Goal: Task Accomplishment & Management: Manage account settings

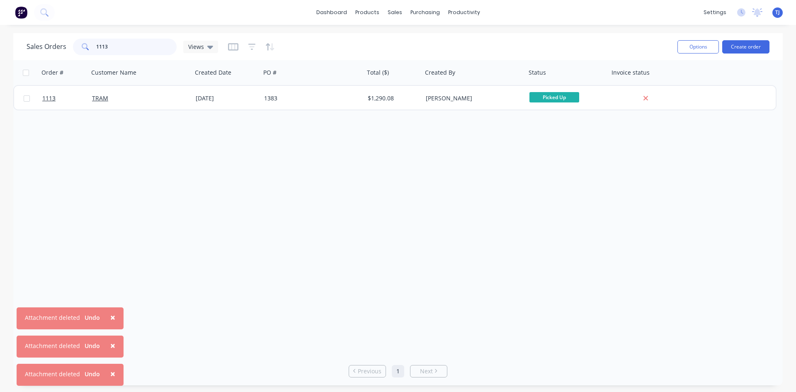
click at [137, 48] on input "1113" at bounding box center [136, 47] width 81 height 17
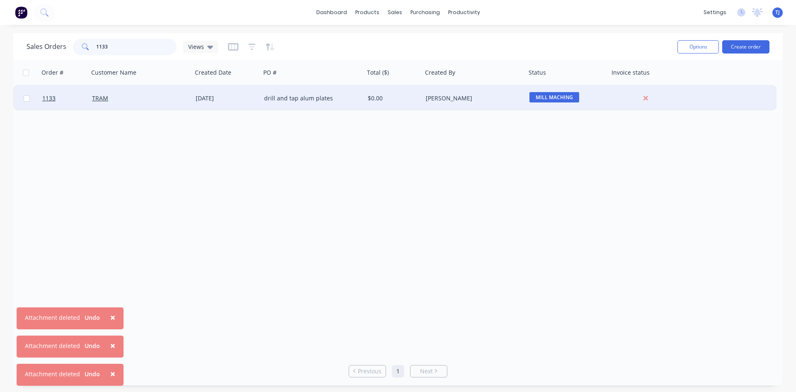
type input "1133"
click at [299, 93] on div "drill and tap alum plates" at bounding box center [313, 98] width 104 height 25
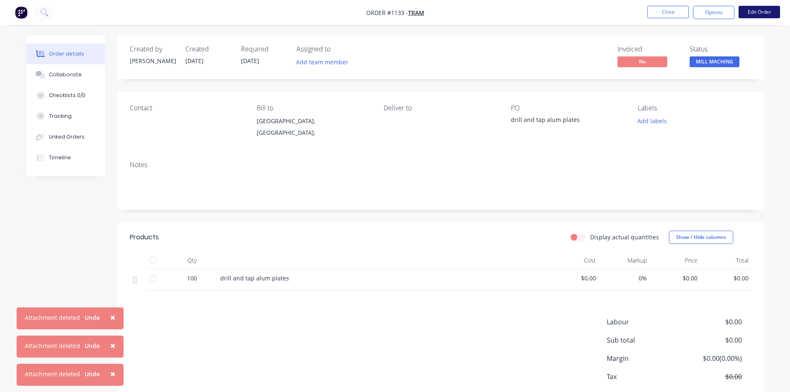
click at [756, 9] on button "Edit Order" at bounding box center [759, 12] width 41 height 12
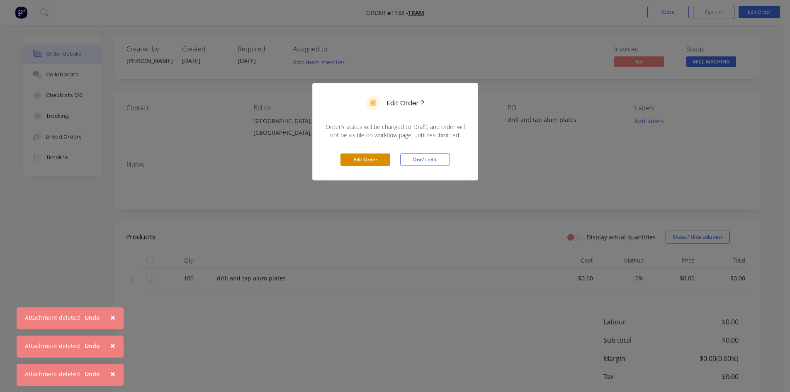
click at [350, 158] on button "Edit Order" at bounding box center [365, 159] width 50 height 12
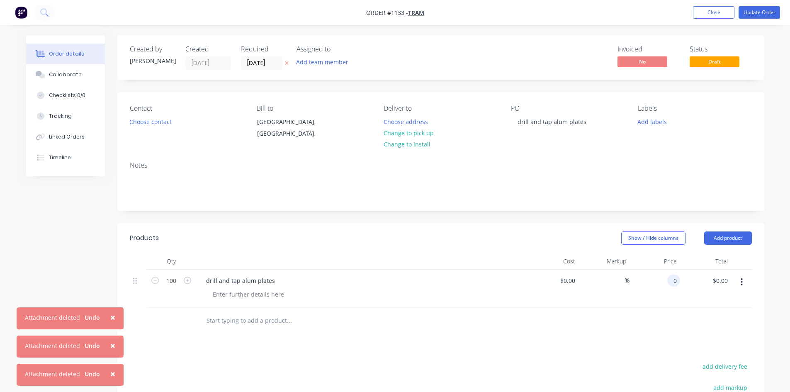
click at [671, 280] on input "0" at bounding box center [676, 281] width 10 height 12
type input "$5.20"
type input "520.00"
type input "5.2"
type input "$520.00"
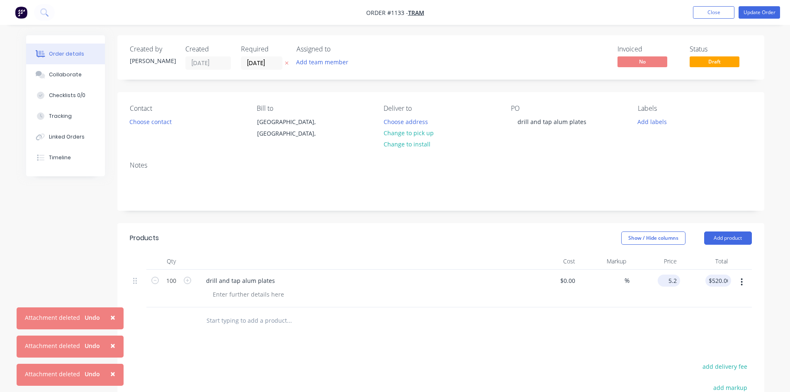
click at [671, 280] on input "5.2" at bounding box center [670, 281] width 19 height 12
type input "$5.60"
type input "$560.00"
click at [746, 15] on button "Update Order" at bounding box center [759, 12] width 41 height 12
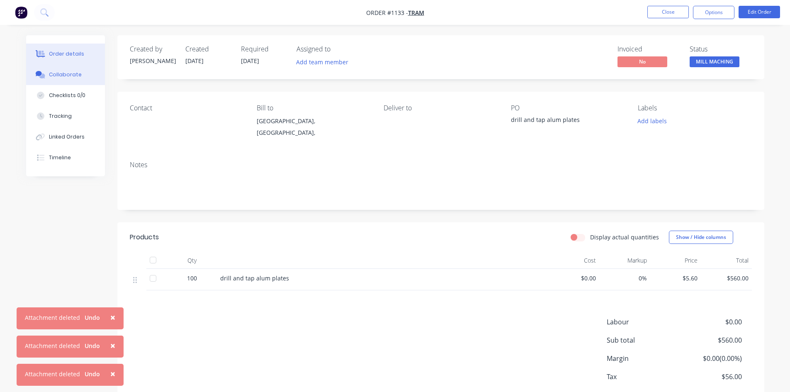
click at [70, 80] on button "Collaborate" at bounding box center [65, 74] width 79 height 21
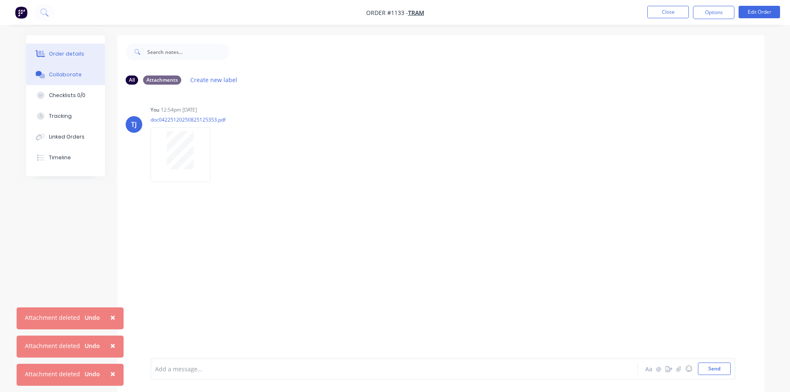
click at [62, 52] on div "Order details" at bounding box center [66, 53] width 35 height 7
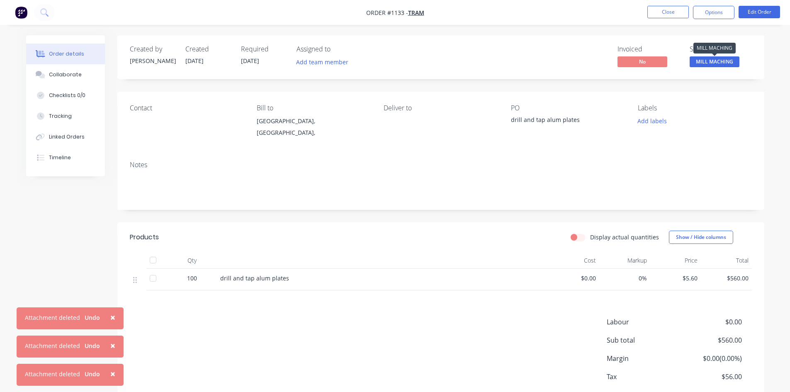
click at [720, 58] on span "MILL MACHING" at bounding box center [715, 61] width 50 height 10
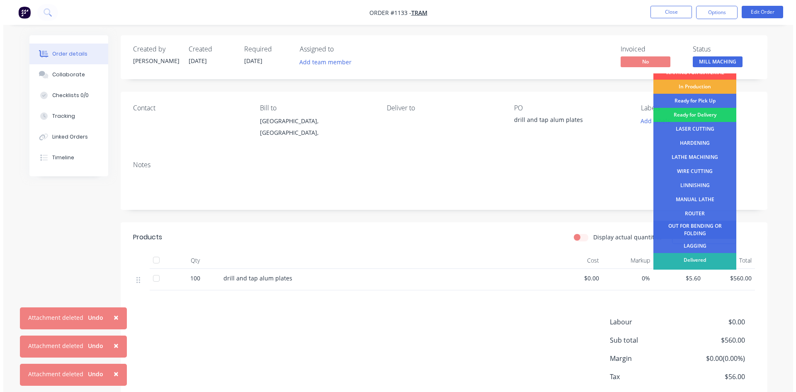
scroll to position [34, 0]
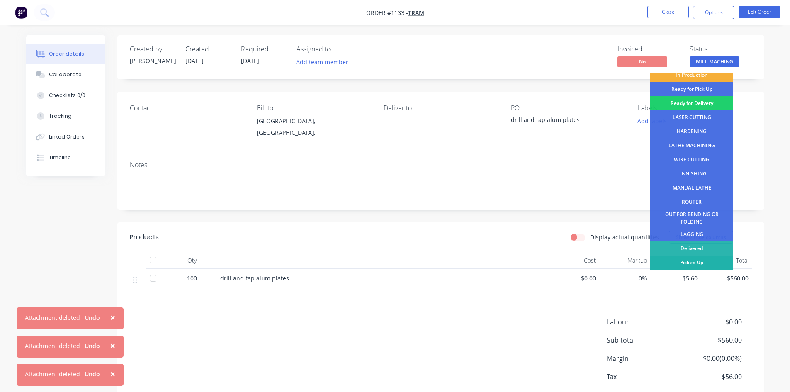
click at [712, 263] on div "Picked Up" at bounding box center [691, 262] width 83 height 14
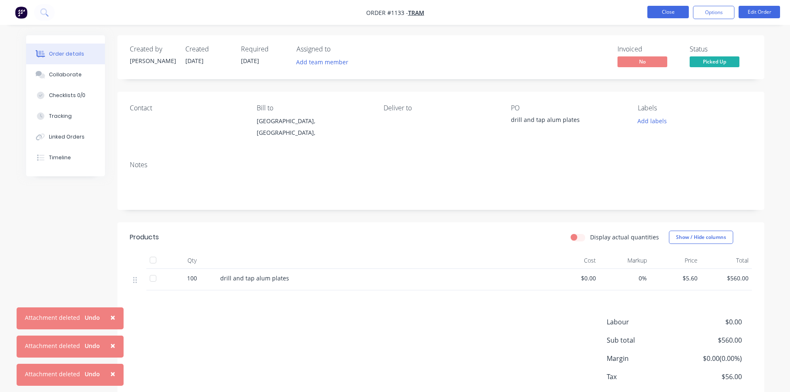
click at [671, 13] on button "Close" at bounding box center [667, 12] width 41 height 12
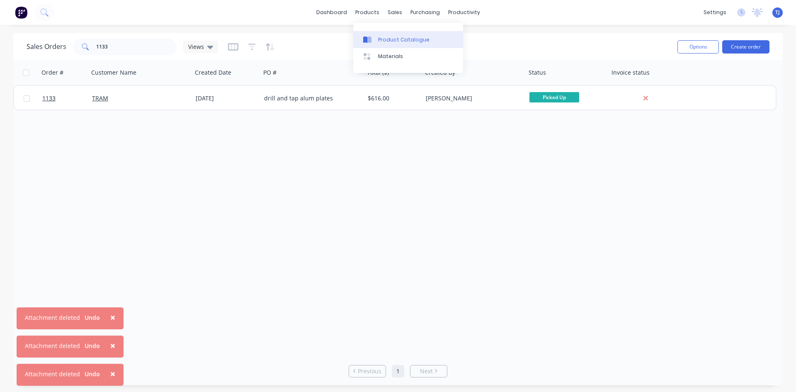
click at [389, 43] on div "Product Catalogue" at bounding box center [403, 39] width 51 height 7
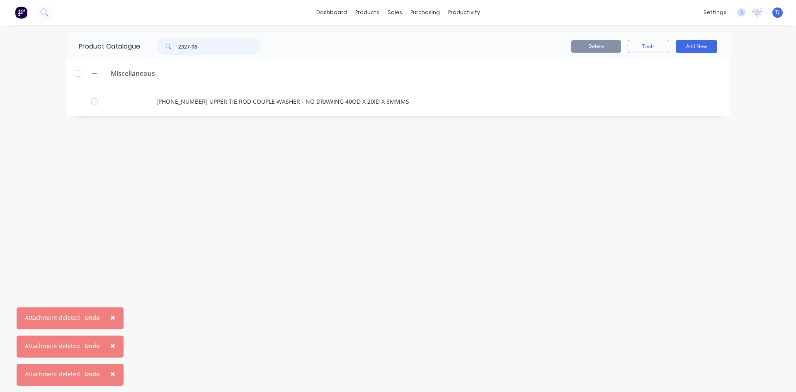
click at [206, 52] on input "2327-06-" at bounding box center [219, 46] width 82 height 17
type input "3119"
click at [707, 46] on button "Add New" at bounding box center [696, 46] width 41 height 13
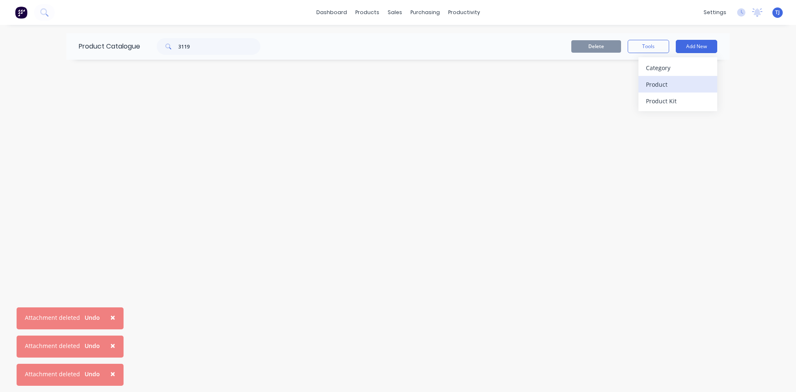
click at [677, 84] on div "Product" at bounding box center [678, 84] width 64 height 12
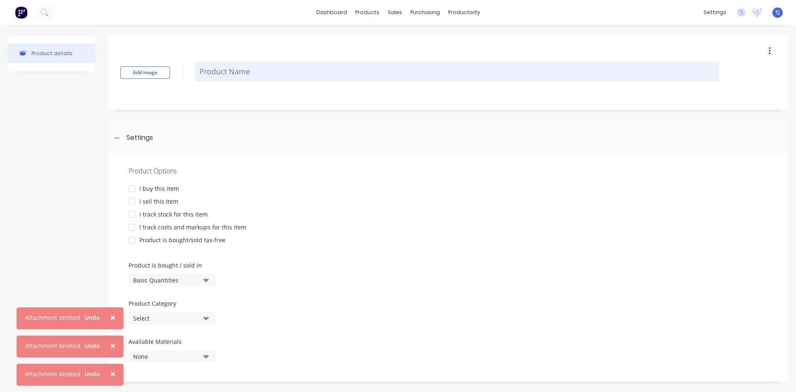
click at [250, 78] on textarea at bounding box center [457, 71] width 524 height 19
type textarea "x"
type textarea "3"
type textarea "x"
type textarea "31"
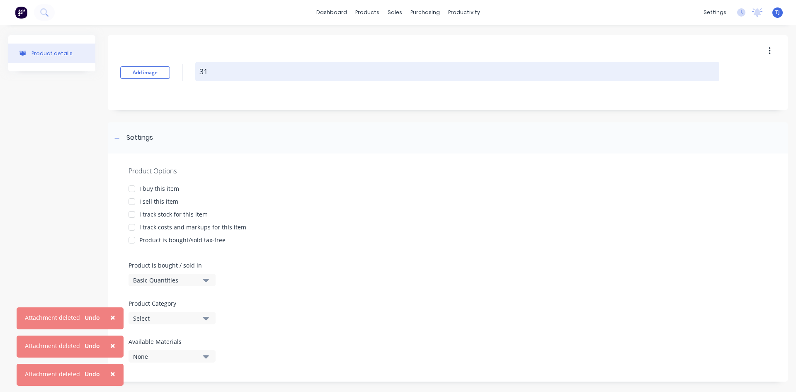
type textarea "x"
type textarea "311"
type textarea "x"
type textarea "3119"
type textarea "x"
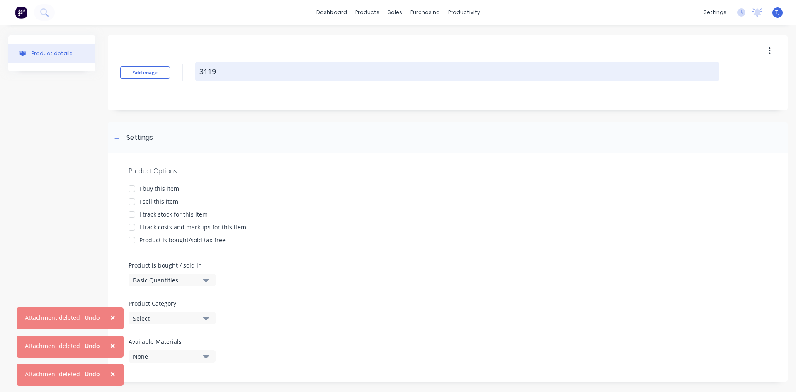
type textarea "3119-"
type textarea "x"
type textarea "3119-A"
type textarea "x"
type textarea "3119-AL"
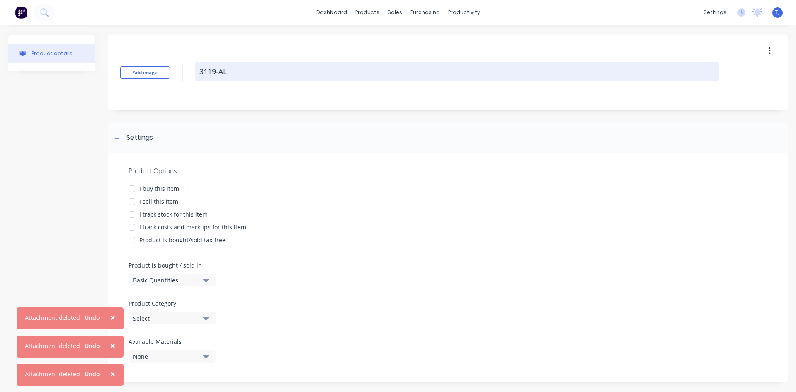
type textarea "x"
type textarea "3119-AL-"
type textarea "x"
type textarea "3119-AL-0"
type textarea "x"
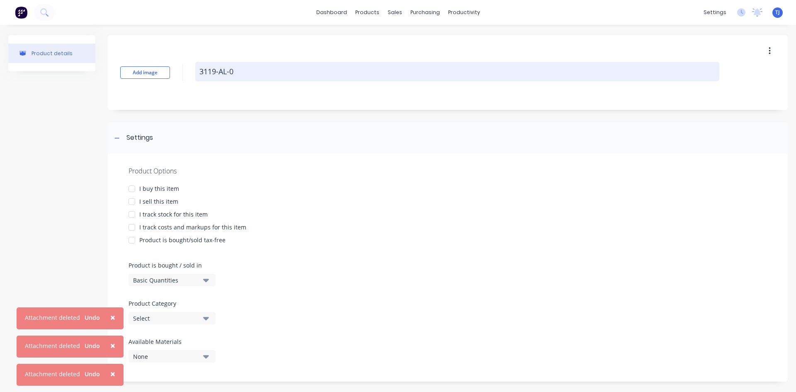
type textarea "3119-AL-01"
type textarea "x"
type textarea "3119-AL-01-"
type textarea "x"
type textarea "3119-AL-01-0"
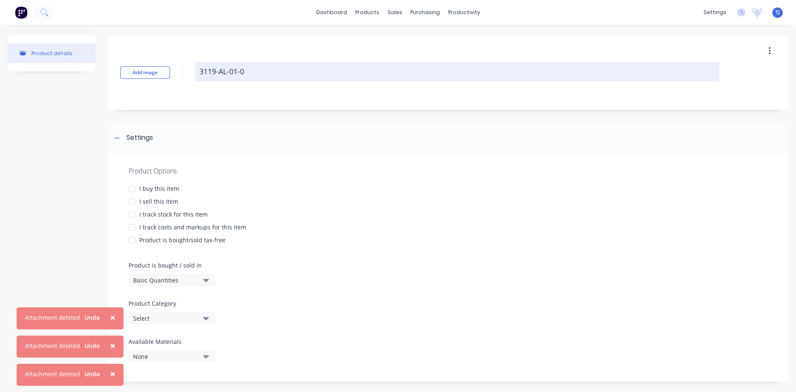
type textarea "x"
type textarea "3119-AL-01-00"
type textarea "x"
type textarea "3119-AL-01-004"
type textarea "x"
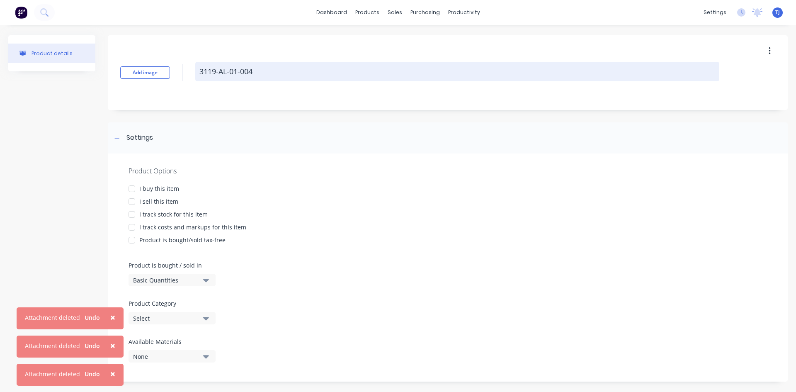
type textarea "3119-AL-01-004"
type textarea "x"
type textarea "3119-AL-01-004 M"
type textarea "x"
type textarea "3119-AL-01-004 ME"
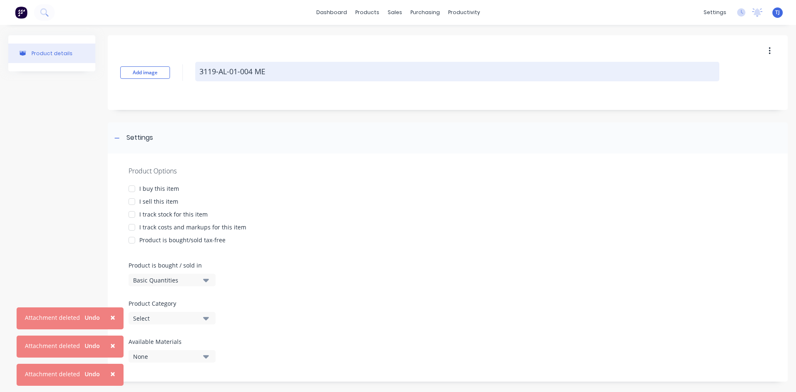
type textarea "x"
type textarea "3119-AL-01-004 MED"
type textarea "x"
type textarea "3119-AL-01-004 MEDI"
type textarea "x"
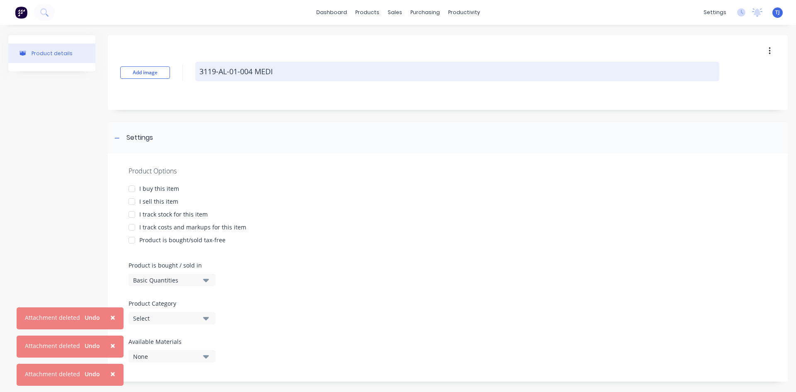
type textarea "3119-AL-01-004 MEDIU"
type textarea "x"
type textarea "3119-AL-01-004 MEDIUM"
type textarea "x"
type textarea "3119-AL-01-004 MEDIUM"
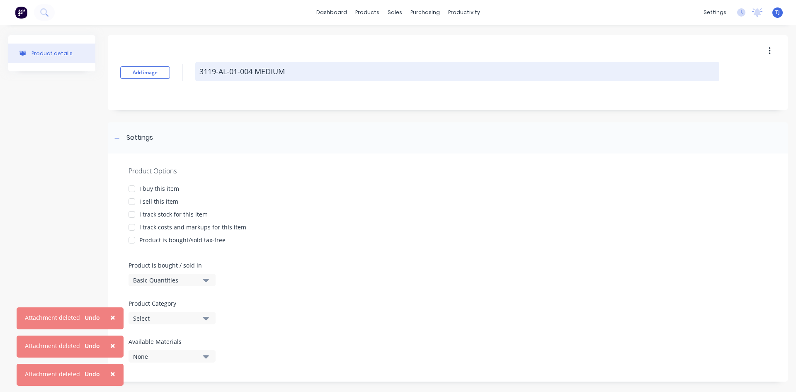
type textarea "x"
type textarea "3119-AL-01-004 MEDIUM A"
type textarea "x"
type textarea "3119-AL-01-004 MEDIUM AC"
type textarea "x"
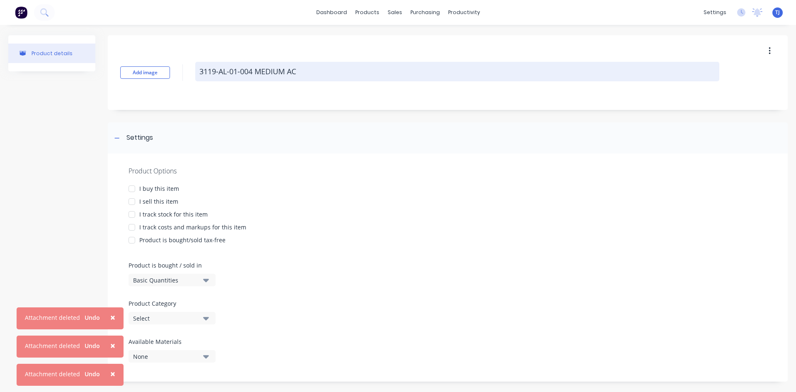
type textarea "3119-AL-01-004 MEDIUM ACC"
type textarea "x"
type textarea "3119-AL-01-004 MEDIUM ACCE"
type textarea "x"
type textarea "3119-AL-01-004 MEDIUM ACCES"
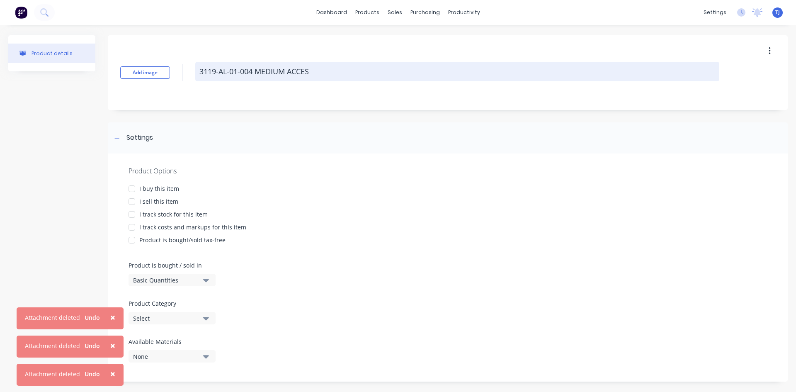
type textarea "x"
type textarea "3119-AL-01-004 MEDIUM ACCESS"
type textarea "x"
type textarea "3119-AL-01-004 MEDIUM ACCESS"
type textarea "x"
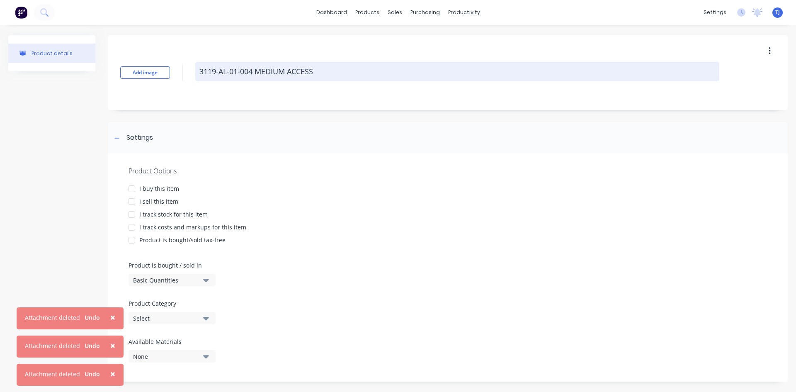
type textarea "3119-AL-01-004 MEDIUM ACCESS L"
type textarea "x"
type textarea "3119-AL-01-004 MEDIUM ACCESS LA"
type textarea "x"
type textarea "3119-AL-01-004 MEDIUM ACCESS LAD"
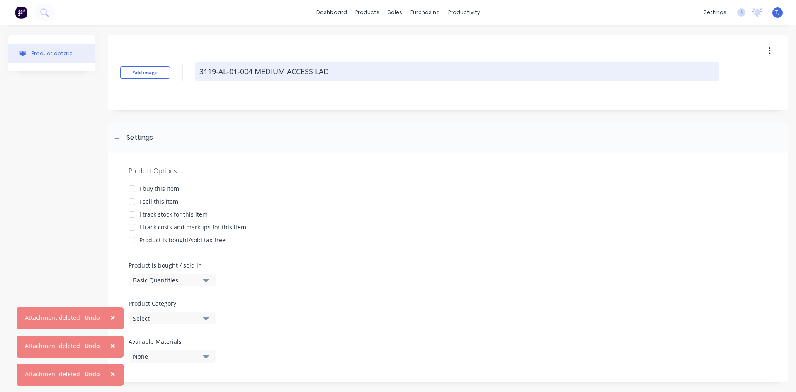
type textarea "x"
type textarea "3119-AL-01-004 MEDIUM ACCESS [PERSON_NAME]"
type textarea "x"
type textarea "3119-AL-01-004 MEDIUM ACCESS LADDE"
type textarea "x"
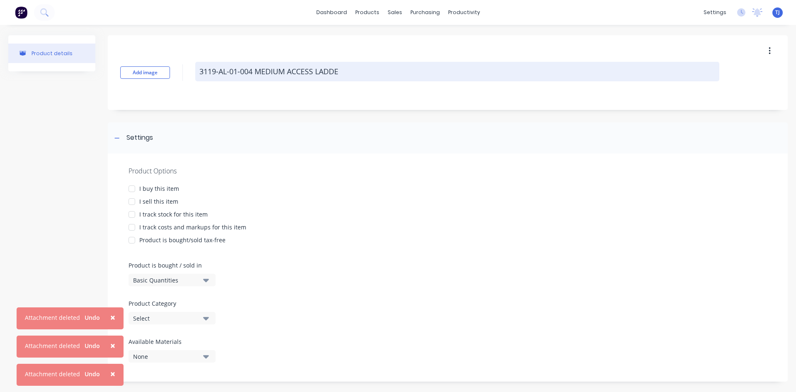
type textarea "3119-AL-01-004 MEDIUM ACCESS LADDER"
type textarea "x"
type textarea "3119-AL-01-004 MEDIUM ACCESS LADDER"
type textarea "x"
type textarea "3119-AL-01-004 MEDIUM ACCESS LADDER -"
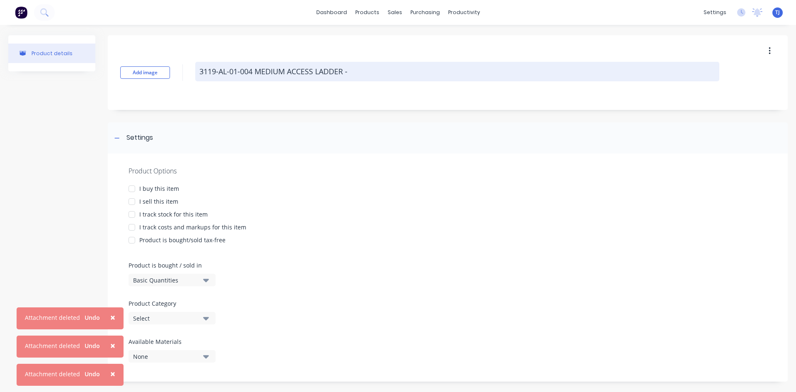
type textarea "x"
type textarea "3119-AL-01-004 MEDIUM ACCESS LADDER -"
type textarea "x"
type textarea "3119-AL-01-004 MEDIUM ACCESS LADDER - D"
type textarea "x"
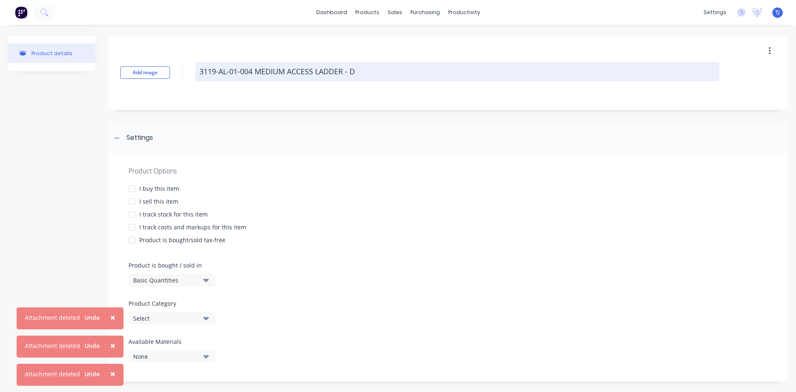
type textarea "3119-AL-01-004 MEDIUM ACCESS LADDER - DR"
type textarea "x"
type textarea "3119-AL-01-004 MEDIUM ACCESS LADDER - DRI"
type textarea "x"
type textarea "3119-AL-01-004 MEDIUM ACCESS LADDER - DRIL"
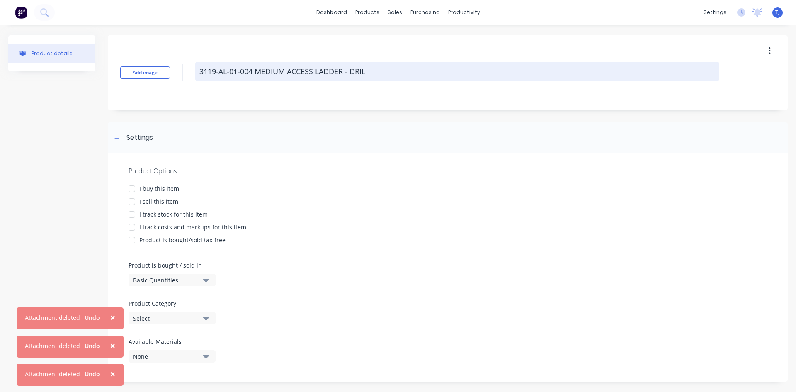
type textarea "x"
type textarea "3119-AL-01-004 MEDIUM ACCESS LADDER - DRILL"
type textarea "x"
type textarea "3119-AL-01-004 MEDIUM ACCESS LADDER - DRILL"
type textarea "x"
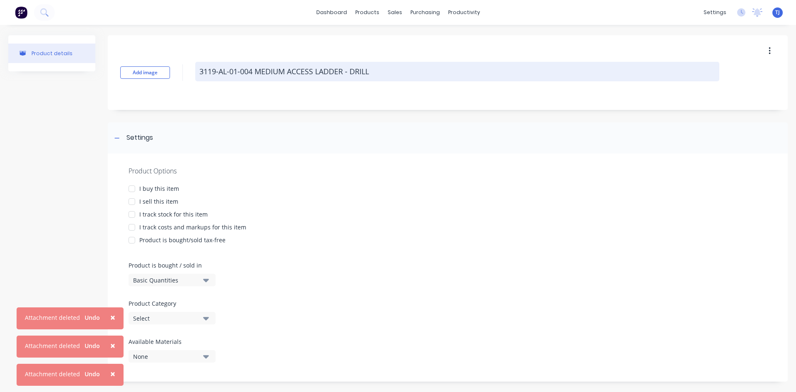
type textarea "3119-AL-01-004 MEDIUM ACCESS LADDER - DRILL A"
type textarea "x"
type textarea "3119-AL-01-004 MEDIUM ACCESS LADDER - DRILL AN"
type textarea "x"
type textarea "3119-AL-01-004 MEDIUM ACCESS LADDER - DRILL AND"
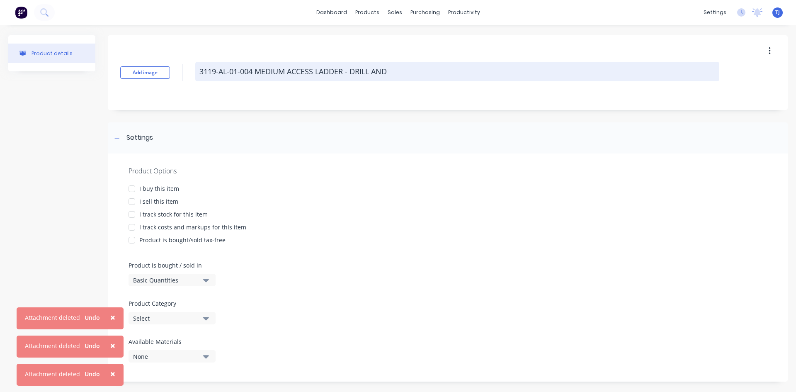
type textarea "x"
type textarea "3119-AL-01-004 MEDIUM ACCESS LADDER - DRILL AND"
type textarea "x"
type textarea "3119-AL-01-004 MEDIUM ACCESS LADDER - DRILL AND T"
type textarea "x"
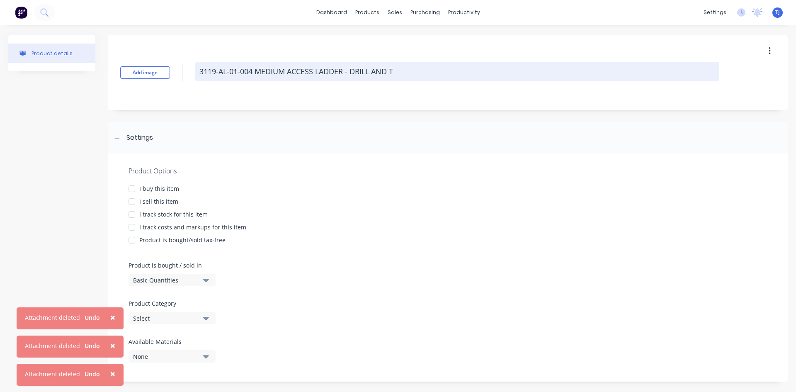
type textarea "3119-AL-01-004 MEDIUM ACCESS LADDER - DRILL AND TA"
type textarea "x"
type textarea "3119-AL-01-004 MEDIUM ACCESS LADDER - DRILL AND TAP"
type textarea "x"
type textarea "3119-AL-01-004 MEDIUM ACCESS LADDER - DRILL AND TAP"
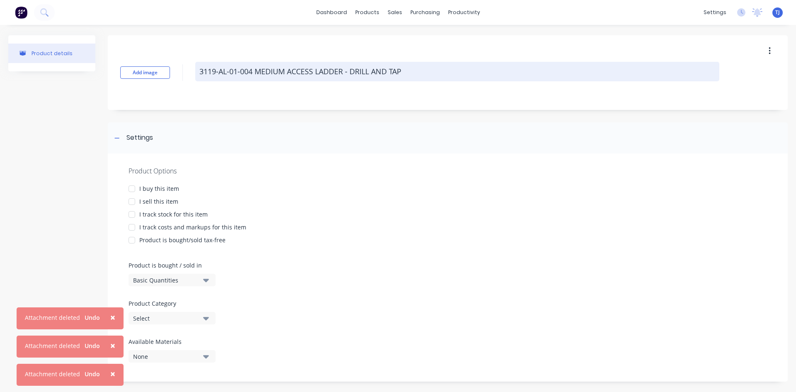
type textarea "x"
type textarea "3119-AL-01-004 MEDIUM ACCESS LADDER - DRILL AND TAP P"
type textarea "x"
type textarea "3119-AL-01-004 MEDIUM ACCESS LADDER - DRILL AND TAP PL"
type textarea "x"
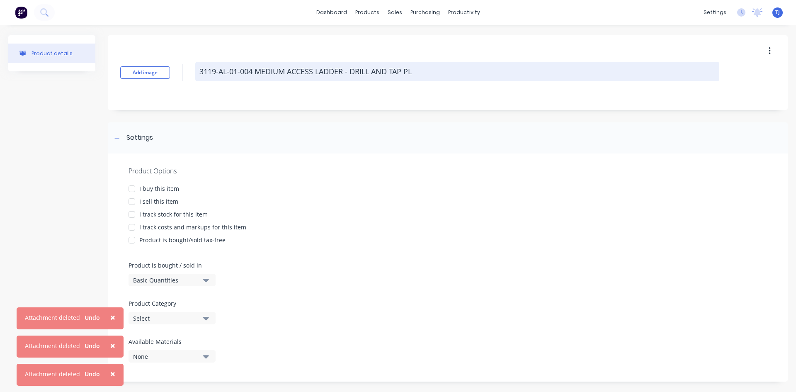
type textarea "3119-AL-01-004 MEDIUM ACCESS LADDER - DRILL AND TAP PLA"
type textarea "x"
type textarea "3119-AL-01-004 MEDIUM ACCESS LADDER - DRILL AND TAP PLAT"
type textarea "x"
type textarea "3119-AL-01-004 MEDIUM ACCESS LADDER - DRILL AND TAP PLATE"
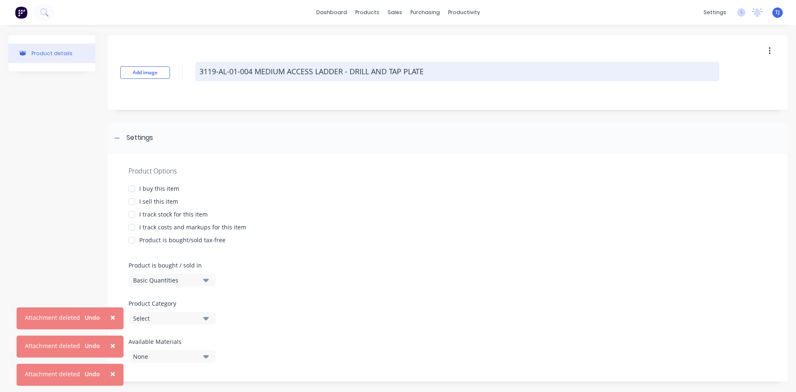
type textarea "x"
type textarea "3119-AL-01-004 MEDIUM ACCESS LADDER - DRILL AND TAP PLATES"
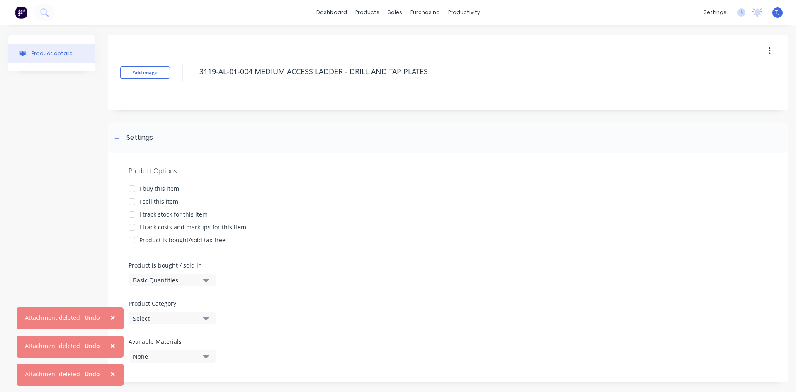
click at [134, 203] on div at bounding box center [132, 201] width 17 height 17
type textarea "x"
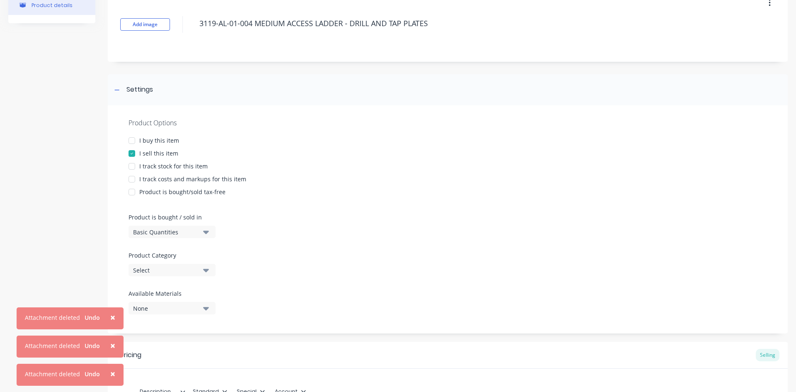
scroll to position [124, 0]
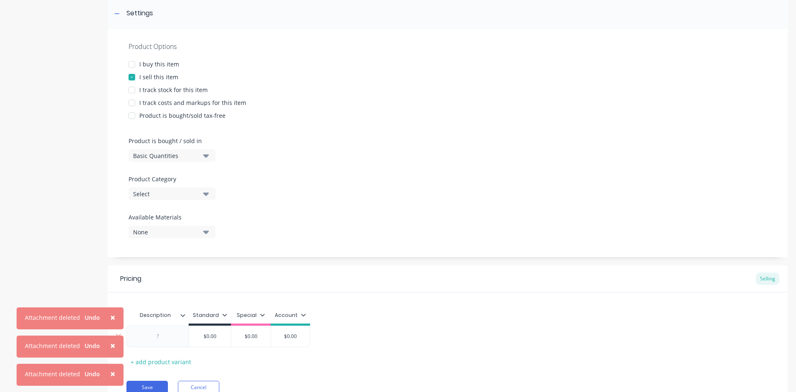
type textarea "3119-AL-01-004 MEDIUM ACCESS LADDER - DRILL AND TAP PLATES"
type textarea "x"
type textarea "3119-AL-01-004 MEDIUM ACCESS LADDER - DRILL AND TAP PLATES"
click at [172, 340] on div at bounding box center [157, 336] width 41 height 11
type textarea "x"
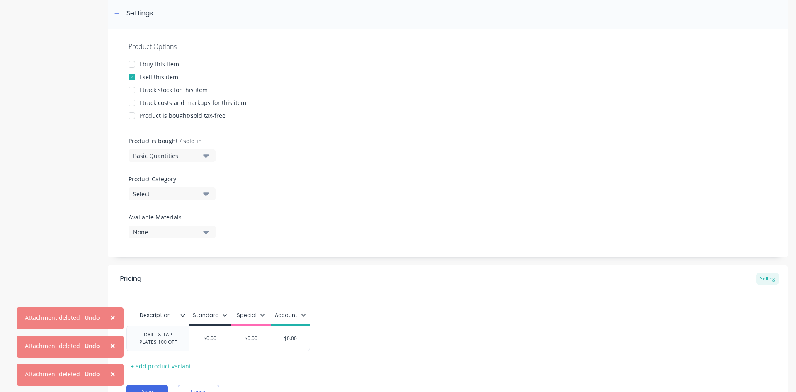
type input "$0.00"
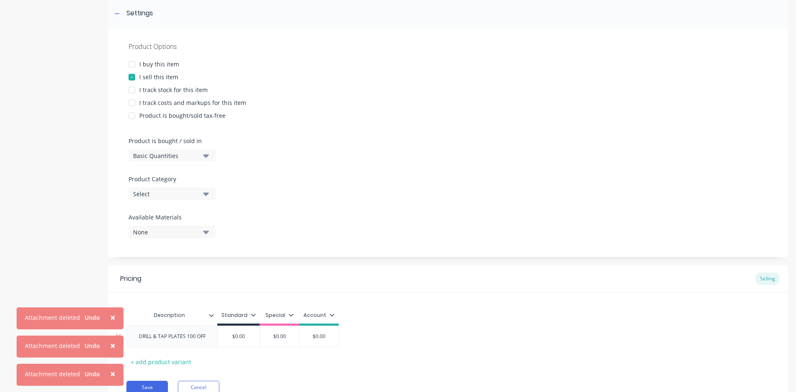
type textarea "x"
type input "$0.0"
type textarea "x"
type input "$0."
type textarea "x"
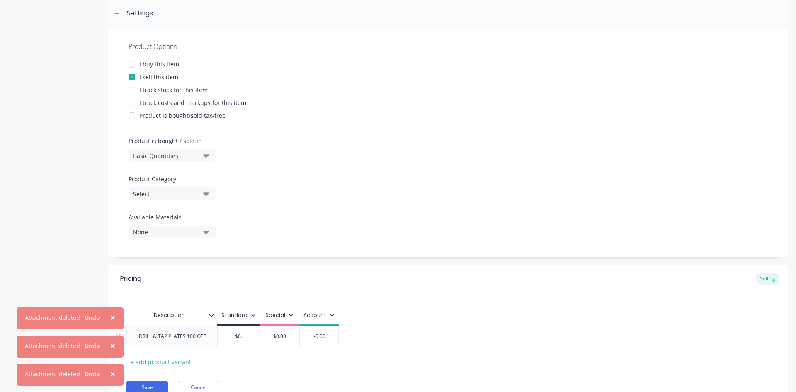
type input "$0"
type textarea "x"
type input "$"
type textarea "x"
type input "$5"
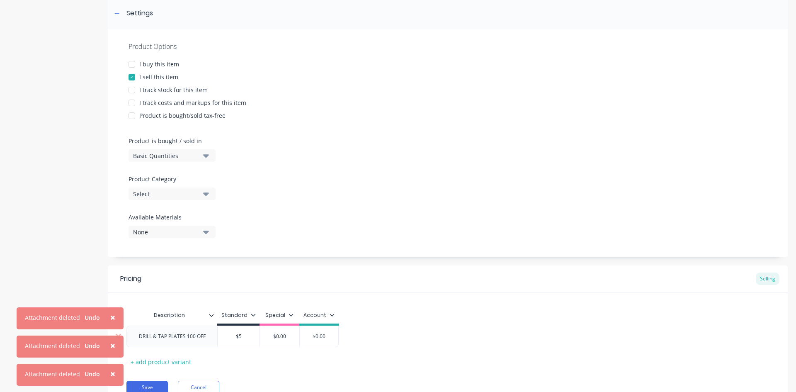
type textarea "x"
type input "$5."
type textarea "x"
type input "$5.6"
type textarea "x"
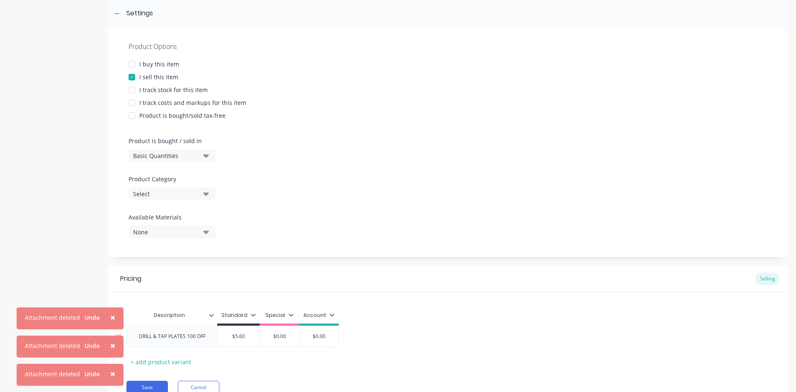
type input "$5.60"
type input "$0.00"
click at [157, 385] on button "Save" at bounding box center [146, 387] width 41 height 13
type textarea "x"
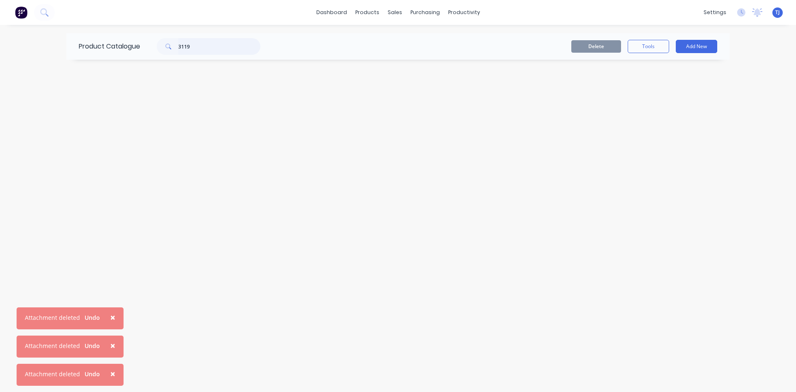
click at [222, 49] on input "3119" at bounding box center [219, 46] width 82 height 17
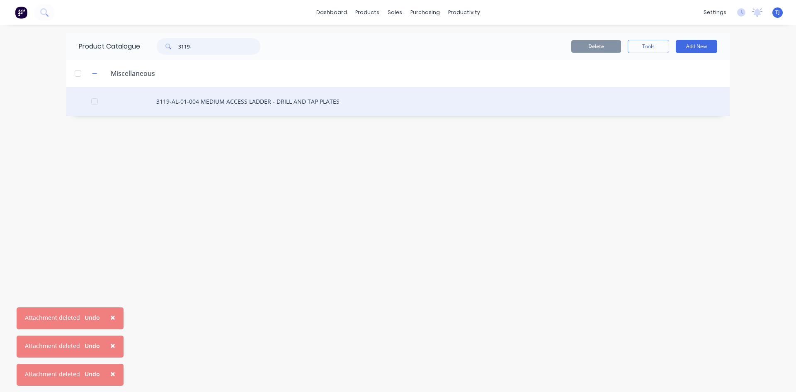
type input "3119-"
click at [279, 98] on div "3119-AL-01-004 MEDIUM ACCESS LADDER - DRILL AND TAP PLATES" at bounding box center [398, 101] width 664 height 29
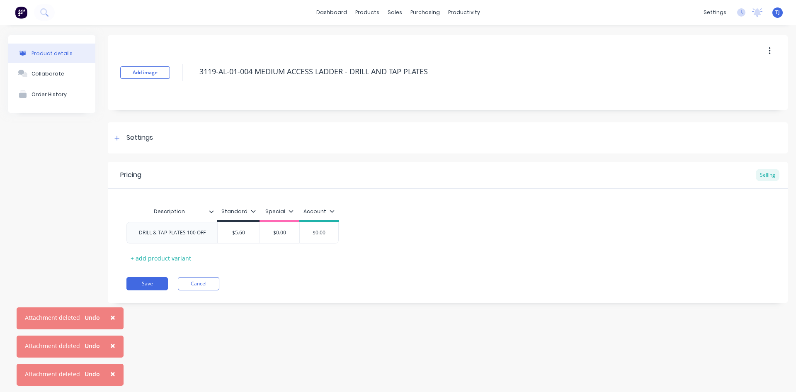
type textarea "x"
click at [58, 72] on div "Collaborate" at bounding box center [48, 74] width 33 height 6
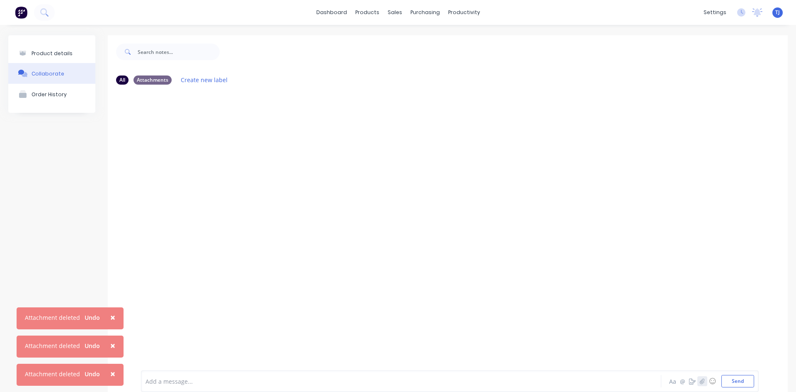
click at [699, 384] on button "button" at bounding box center [703, 381] width 10 height 10
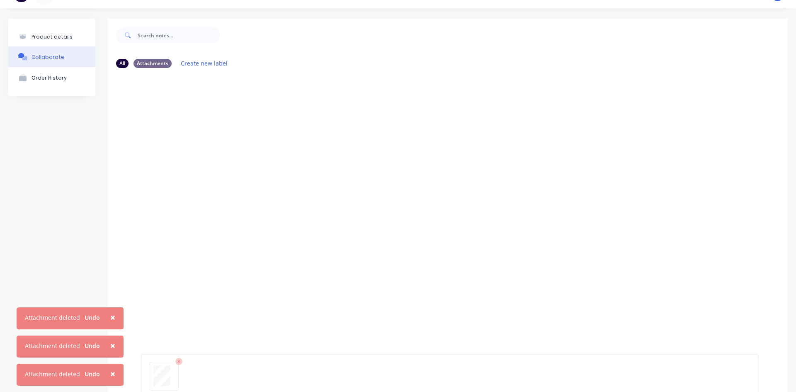
scroll to position [65, 0]
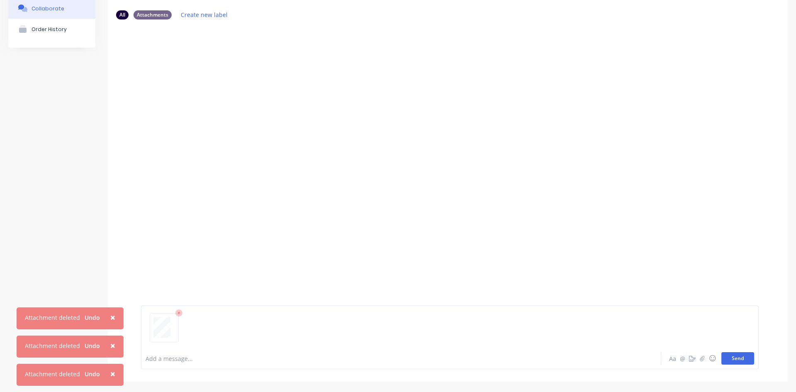
click at [739, 357] on button "Send" at bounding box center [738, 358] width 33 height 12
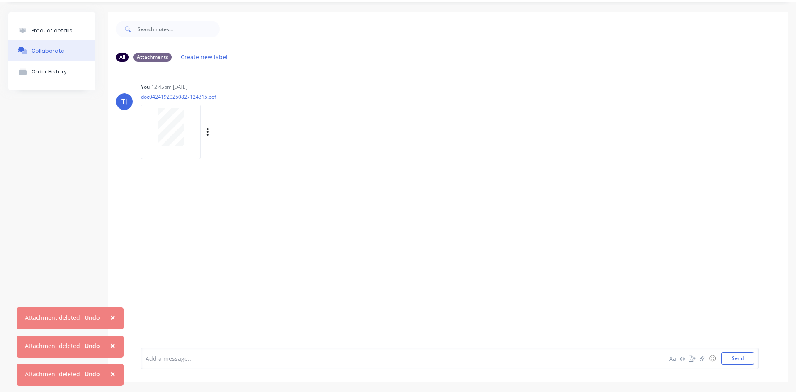
click at [205, 128] on div "Labels Auto-attach to new orders Sales Orders Purchase Orders Download Delete" at bounding box center [250, 132] width 93 height 12
click at [207, 128] on icon "button" at bounding box center [208, 132] width 2 height 10
click at [230, 150] on button "Auto-attach to new orders" at bounding box center [262, 154] width 93 height 19
click at [342, 150] on label at bounding box center [342, 150] width 0 height 0
click at [329, 153] on input "checkbox" at bounding box center [326, 154] width 7 height 8
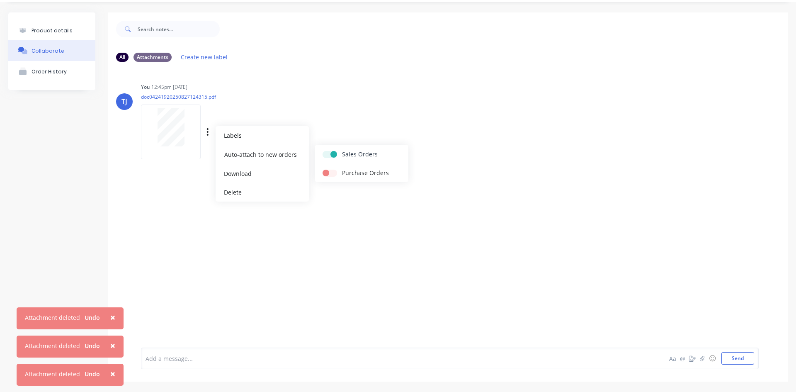
checkbox input "true"
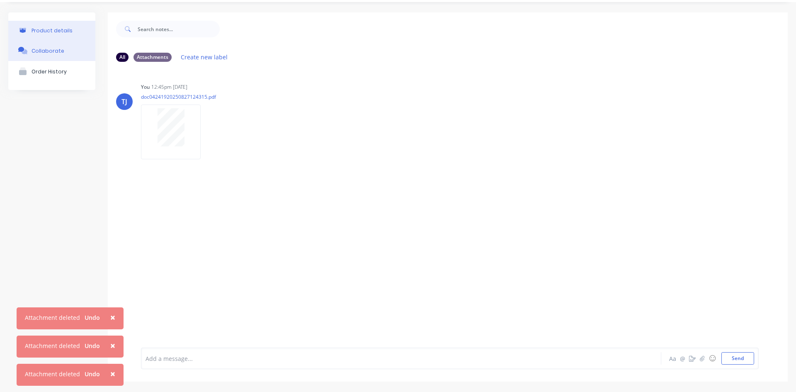
click at [71, 30] on button "Product details" at bounding box center [51, 30] width 87 height 19
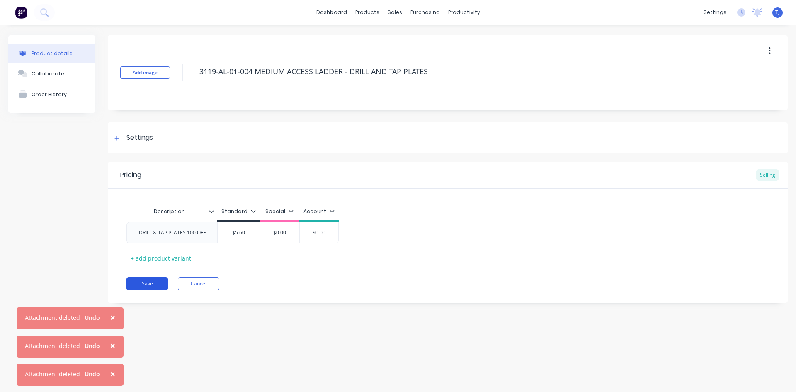
click at [147, 280] on button "Save" at bounding box center [146, 283] width 41 height 13
type textarea "x"
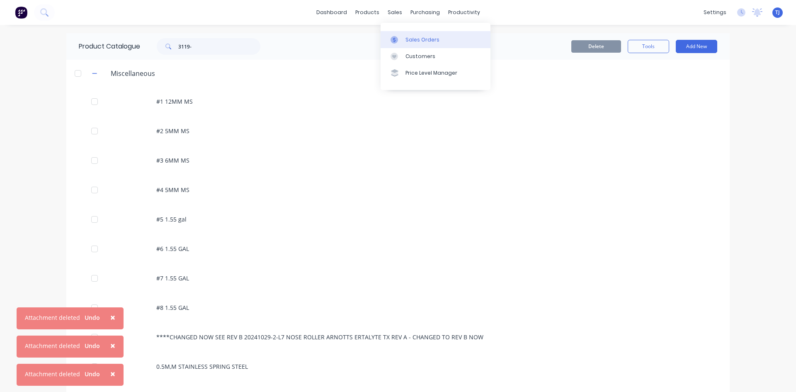
click at [410, 37] on div "Sales Orders" at bounding box center [423, 39] width 34 height 7
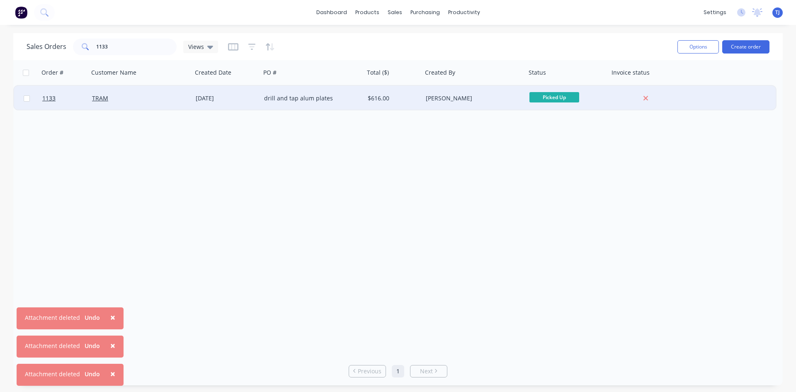
click at [282, 102] on div "drill and tap alum plates" at bounding box center [310, 98] width 92 height 8
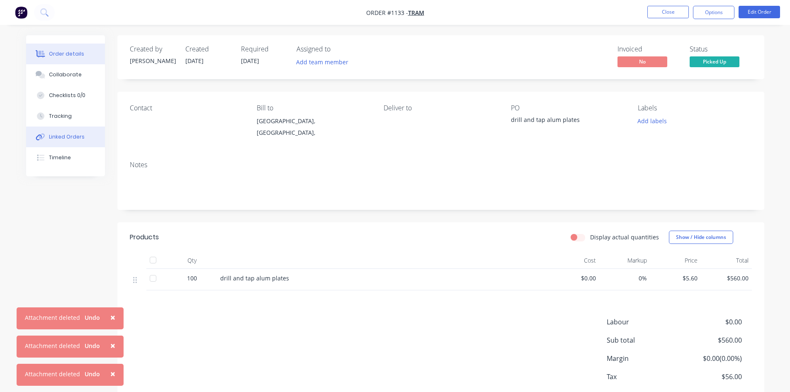
click at [70, 140] on div "Linked Orders" at bounding box center [67, 136] width 36 height 7
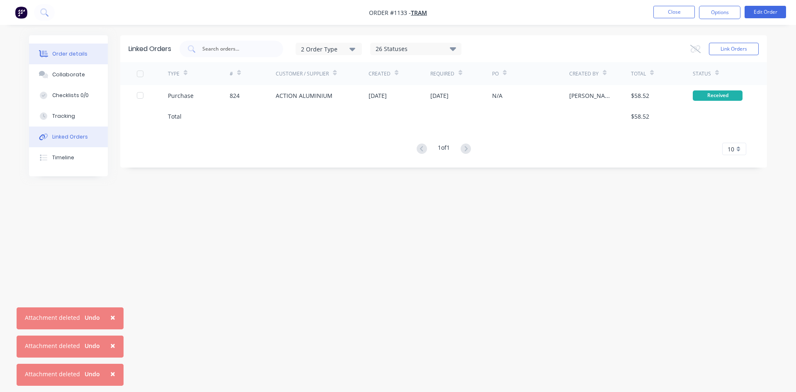
click at [78, 51] on div "Order details" at bounding box center [69, 53] width 35 height 7
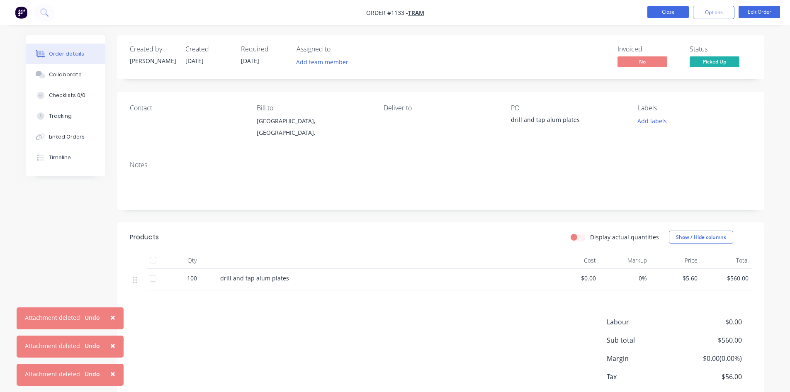
click at [669, 12] on button "Close" at bounding box center [667, 12] width 41 height 12
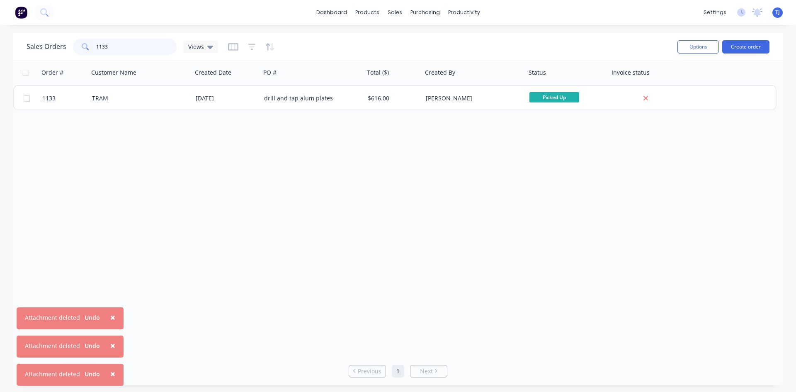
click at [105, 49] on input "1133" at bounding box center [136, 47] width 81 height 17
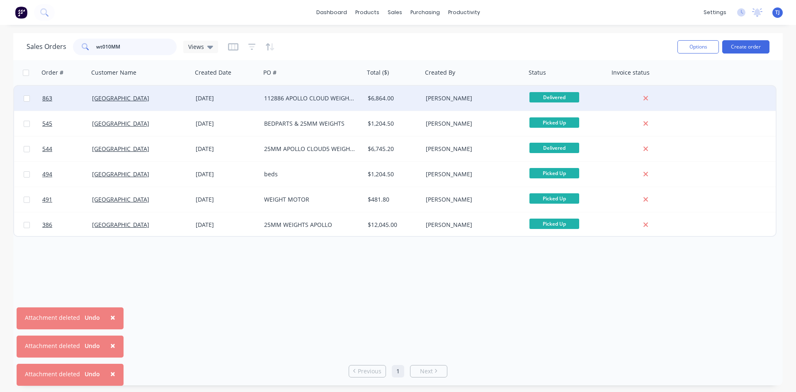
type input "wt010MM"
click at [284, 101] on div "112886 APOLLO CLOUD WEIGHTS 25MM" at bounding box center [310, 98] width 92 height 8
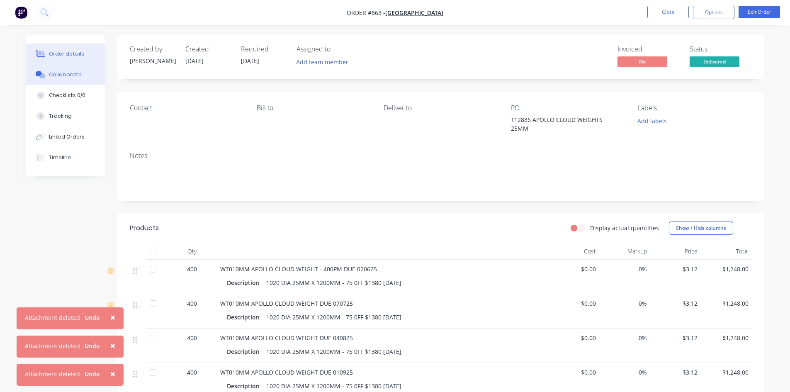
click at [65, 77] on div "Collaborate" at bounding box center [65, 74] width 33 height 7
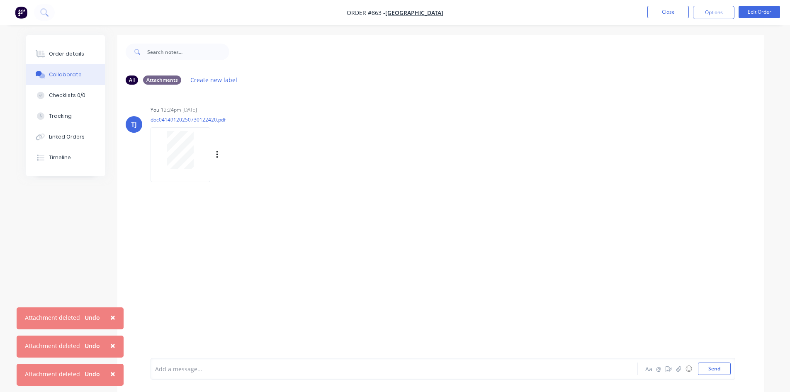
click at [165, 143] on div at bounding box center [180, 150] width 52 height 38
